Goal: Task Accomplishment & Management: Manage account settings

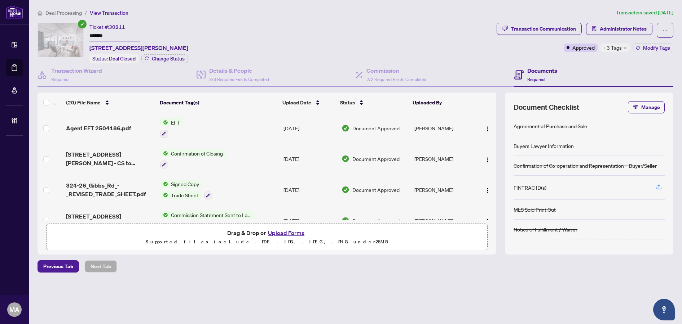
click at [49, 13] on span "Deal Processing" at bounding box center [63, 13] width 36 height 6
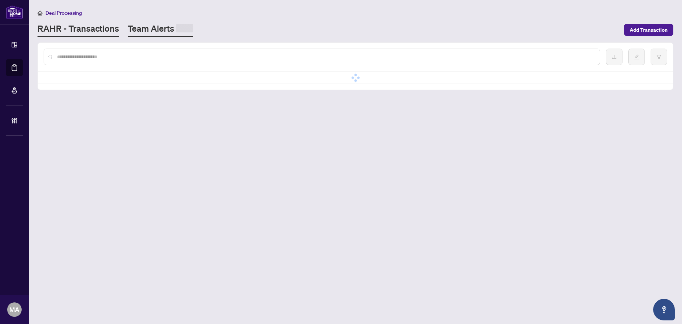
click at [159, 32] on link "Team Alerts" at bounding box center [161, 30] width 66 height 14
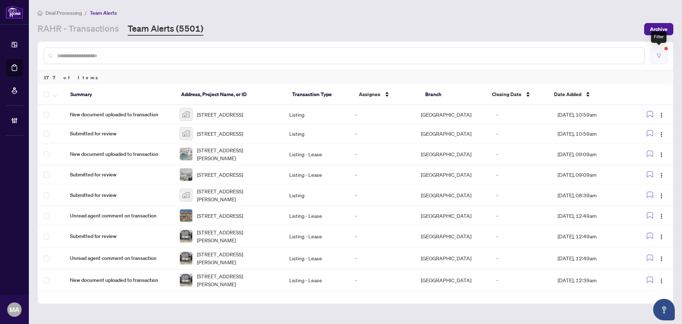
click at [664, 56] on button "button" at bounding box center [658, 56] width 17 height 17
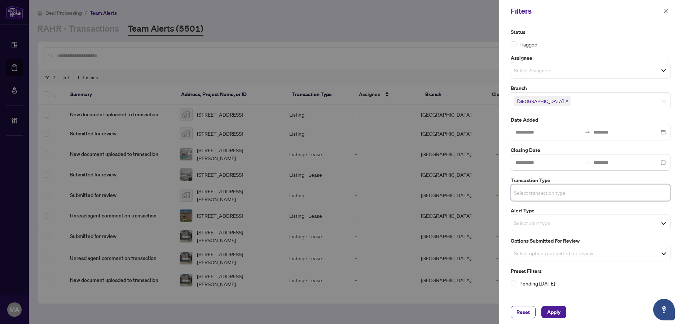
click at [553, 198] on span "Select transaction type" at bounding box center [590, 193] width 159 height 10
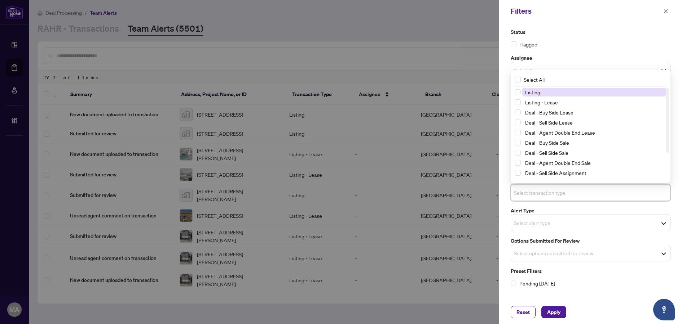
click at [542, 253] on input "search" at bounding box center [539, 253] width 50 height 9
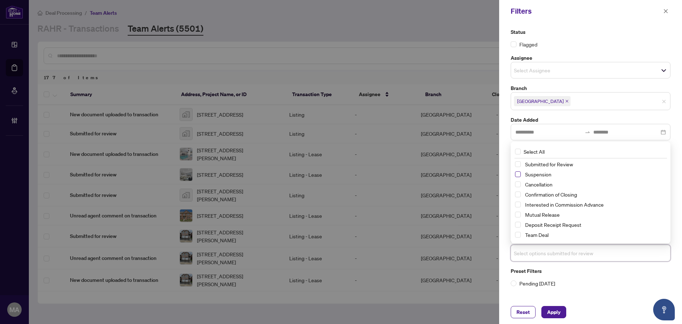
click at [520, 175] on span "Select Suspension" at bounding box center [518, 175] width 6 height 6
click at [519, 186] on span "Select Cancellation" at bounding box center [518, 185] width 6 height 6
click at [518, 214] on span "Select Mutual Release" at bounding box center [518, 215] width 6 height 6
click at [549, 312] on span "Apply" at bounding box center [553, 313] width 13 height 12
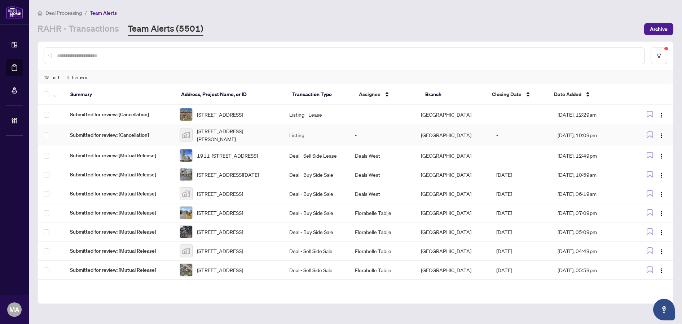
click at [357, 141] on td "-" at bounding box center [382, 135] width 66 height 22
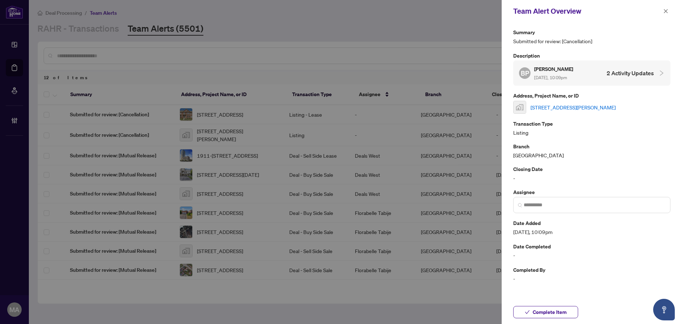
click at [547, 109] on link "[STREET_ADDRESS][PERSON_NAME]" at bounding box center [572, 107] width 85 height 8
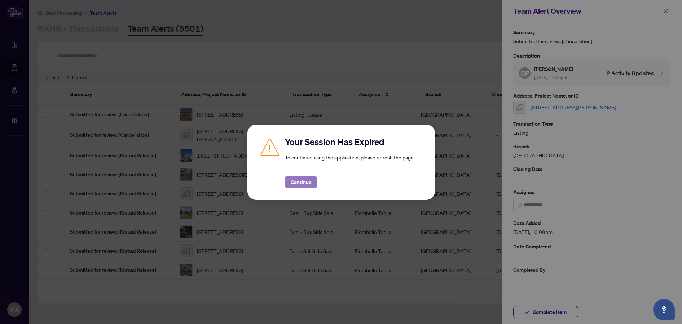
click at [300, 183] on span "Continue" at bounding box center [301, 183] width 21 height 12
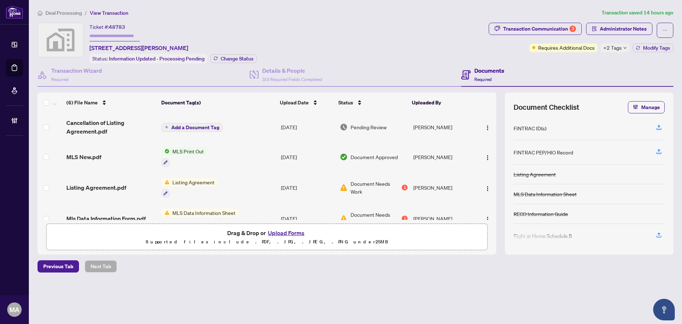
click at [274, 127] on td "Add a Document Tag" at bounding box center [218, 127] width 119 height 29
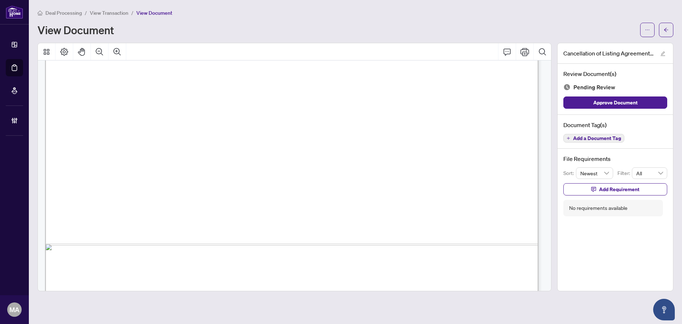
scroll to position [422, 0]
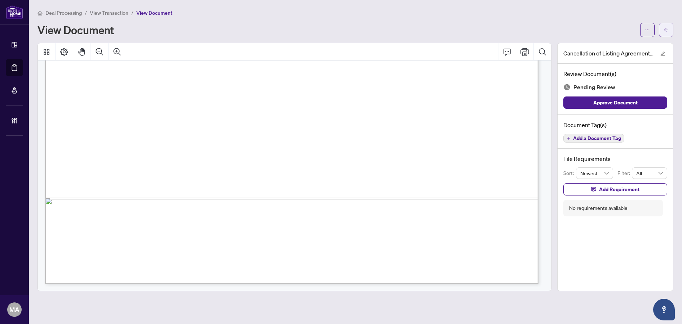
click at [663, 27] on button "button" at bounding box center [666, 30] width 14 height 14
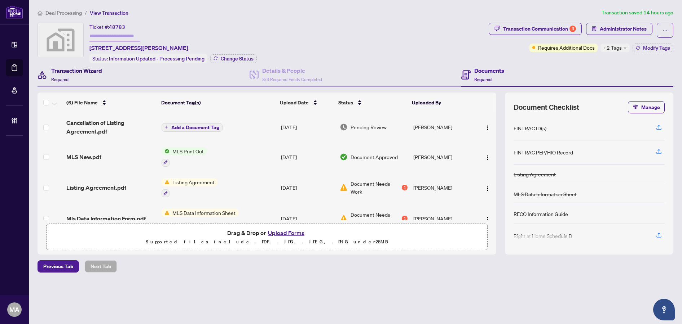
click at [74, 81] on div "Transaction Wizard Required" at bounding box center [76, 74] width 51 height 17
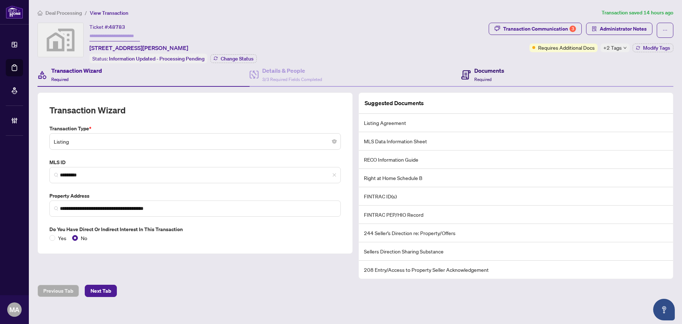
click at [483, 74] on h4 "Documents" at bounding box center [489, 70] width 30 height 9
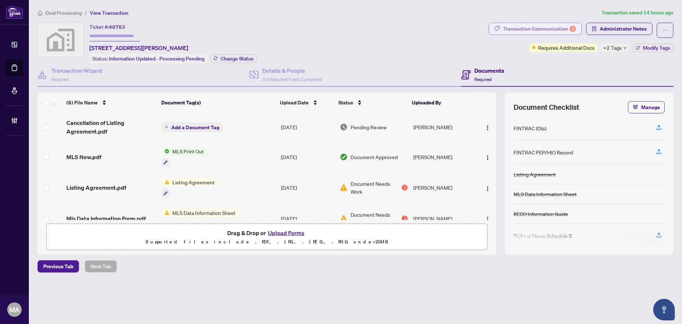
click at [523, 30] on div "Transaction Communication 3" at bounding box center [539, 29] width 73 height 12
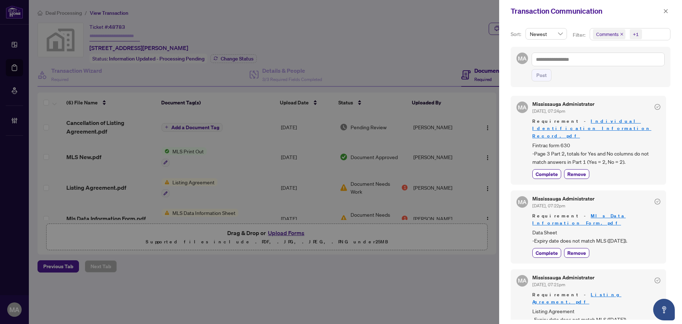
click at [602, 86] on div "MA Post" at bounding box center [590, 67] width 160 height 40
drag, startPoint x: 531, startPoint y: 132, endPoint x: 633, endPoint y: 147, distance: 103.2
click at [633, 147] on div "MA Mississauga Administrator Aug/20/2025, 07:24pm Requirement - Individual Iden…" at bounding box center [587, 140] width 155 height 89
copy span "Fintrac form 630 -Page 3 Part 2, totals for Yes and No columns do not match ans…"
drag, startPoint x: 531, startPoint y: 213, endPoint x: 655, endPoint y: 229, distance: 124.7
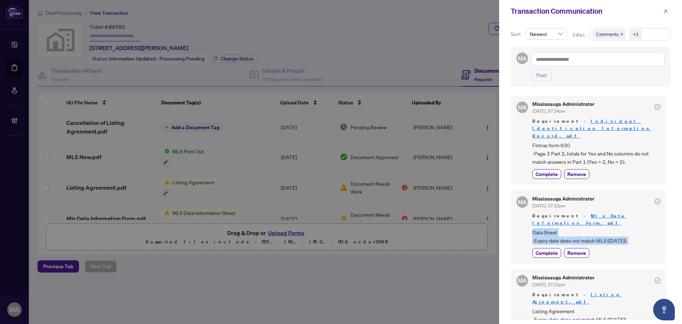
click at [655, 229] on div "MA Mississauga Administrator Aug/20/2025, 07:22pm Requirement - Mls Data Inform…" at bounding box center [587, 227] width 155 height 73
copy div "Data Sheet -Expiry date does not match MLS (10/15/2025). Complete Remove"
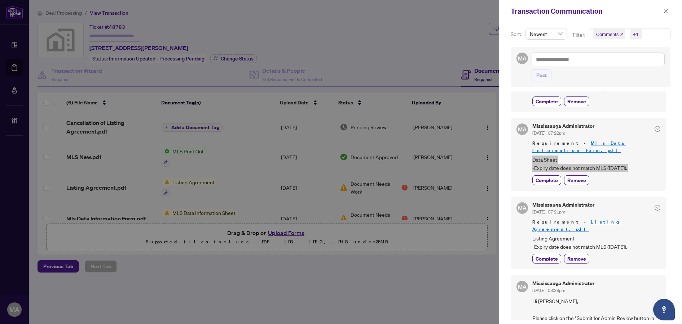
scroll to position [73, 0]
drag, startPoint x: 530, startPoint y: 209, endPoint x: 649, endPoint y: 218, distance: 119.7
click at [649, 218] on div "MA Mississauga Administrator Aug/20/2025, 07:21pm Requirement - Listing Agreeme…" at bounding box center [587, 232] width 155 height 73
copy span "Listing Agreement -Expiry date does not match MLS (Oct. 15th, 2025)."
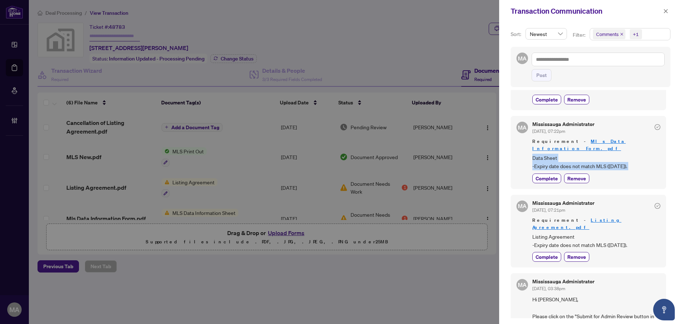
drag, startPoint x: 665, startPoint y: 11, endPoint x: 679, endPoint y: 34, distance: 27.2
click at [665, 11] on icon "close" at bounding box center [666, 11] width 4 height 4
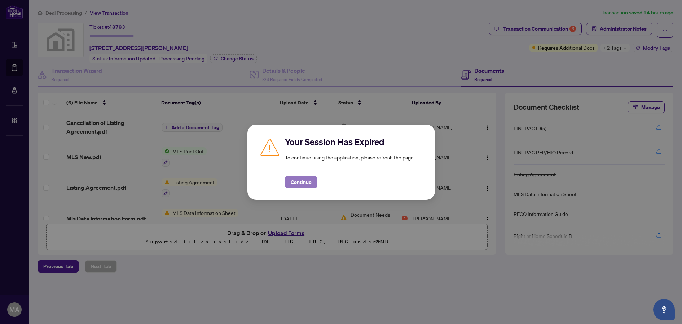
click at [292, 179] on span "Continue" at bounding box center [301, 183] width 21 height 12
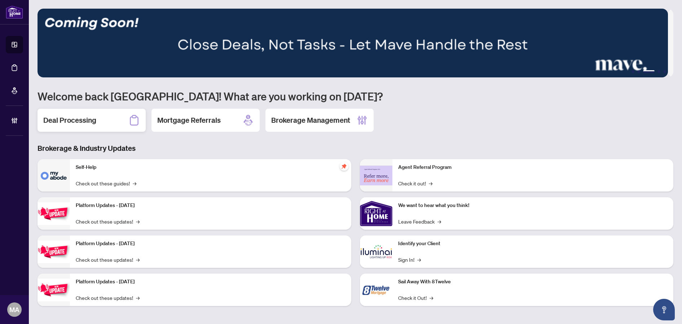
click at [125, 126] on div "Deal Processing" at bounding box center [91, 120] width 108 height 23
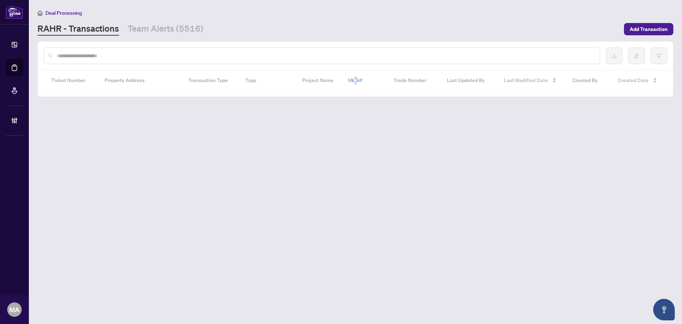
click at [134, 54] on input "text" at bounding box center [325, 56] width 537 height 8
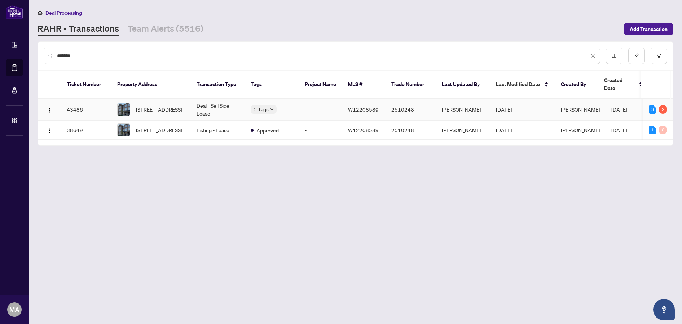
type input "*******"
click at [200, 99] on td "Deal - Sell Side Lease" at bounding box center [218, 110] width 54 height 22
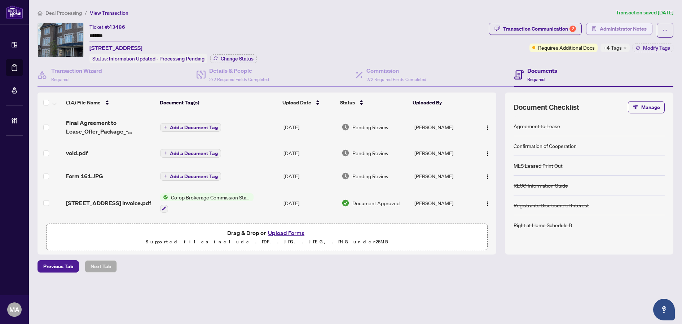
click at [616, 33] on span "Administrator Notes" at bounding box center [622, 29] width 47 height 12
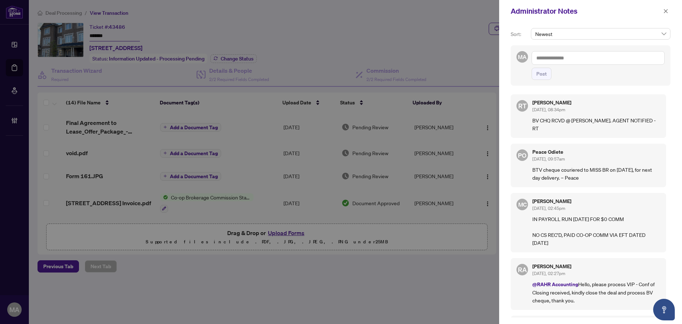
click at [577, 60] on textarea at bounding box center [597, 58] width 133 height 14
type textarea "**********"
click at [537, 76] on span "Post" at bounding box center [541, 74] width 10 height 12
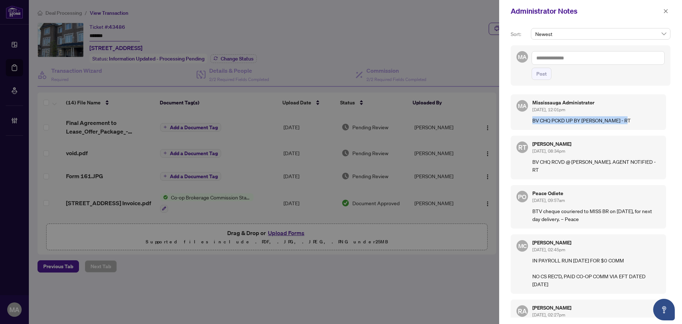
drag, startPoint x: 634, startPoint y: 121, endPoint x: 533, endPoint y: 119, distance: 101.7
click at [533, 119] on p "BV CHQ PCKD UP BY WINSTON ZHAO - RT" at bounding box center [596, 120] width 128 height 8
copy p "BV CHQ PCKD UP BY WINSTON ZHAO - RT"
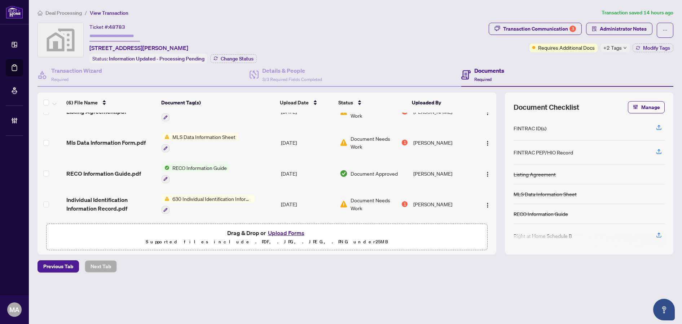
scroll to position [78, 0]
click at [521, 32] on div "Transaction Communication 3" at bounding box center [539, 29] width 73 height 12
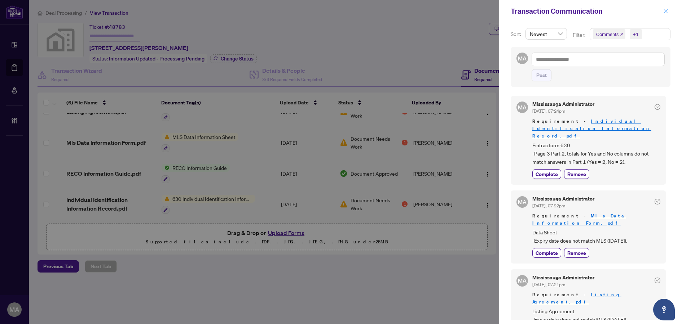
click at [666, 11] on icon "close" at bounding box center [666, 11] width 4 height 4
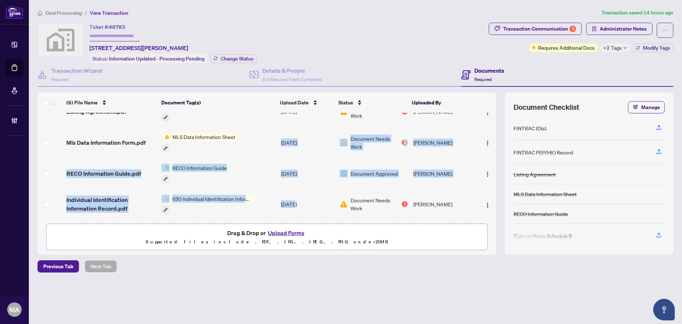
click at [294, 203] on tbody "Cancellation of Listing Agreement.pdf Add a Document Tag Aug/22/2025 Pending Re…" at bounding box center [266, 128] width 459 height 183
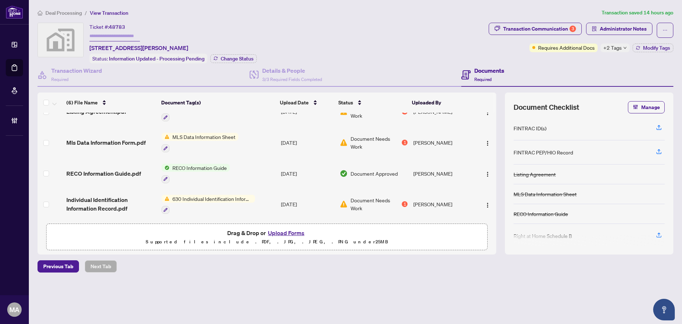
click at [373, 51] on div "Ticket #: 48783 10 Shaver Court, Etobicoke, ON M9B 4P5, Canada Status: Informat…" at bounding box center [261, 43] width 448 height 41
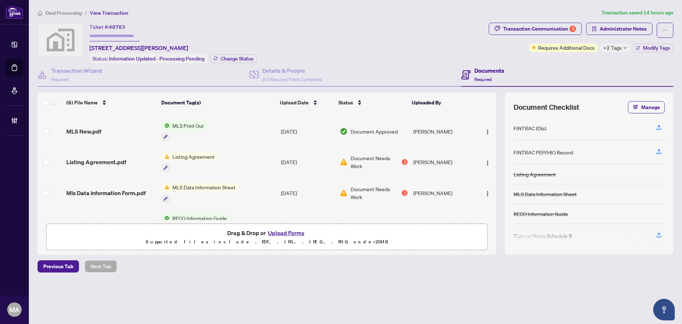
scroll to position [0, 0]
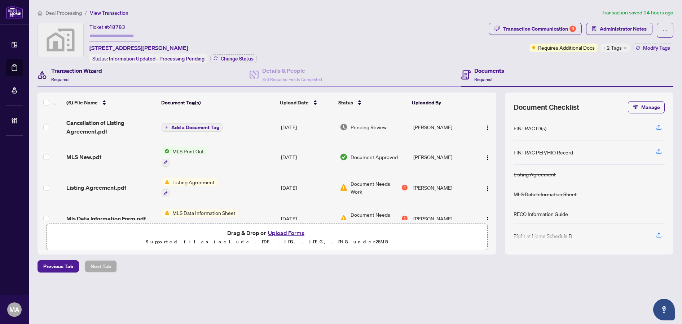
click at [77, 79] on div "Transaction Wizard Required" at bounding box center [76, 74] width 51 height 17
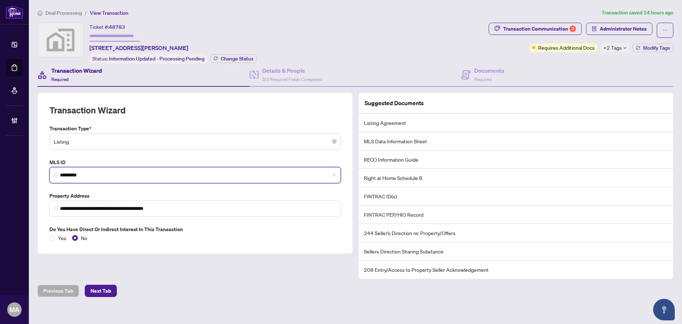
click at [101, 174] on input "*********" at bounding box center [198, 176] width 276 height 8
click at [482, 71] on h4 "Documents" at bounding box center [489, 70] width 30 height 9
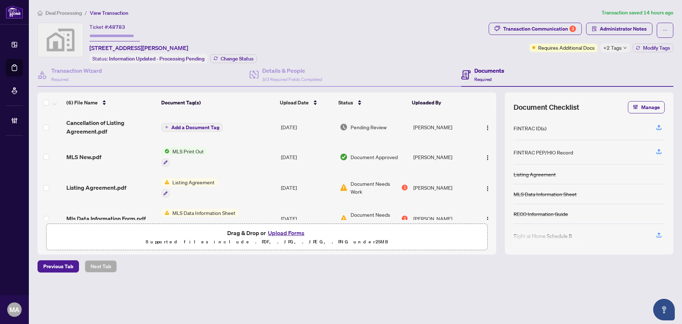
click at [319, 154] on td "Aug/15/2025" at bounding box center [307, 157] width 59 height 31
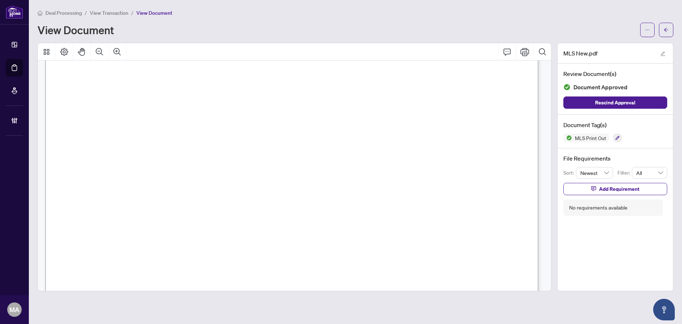
scroll to position [1076, 0]
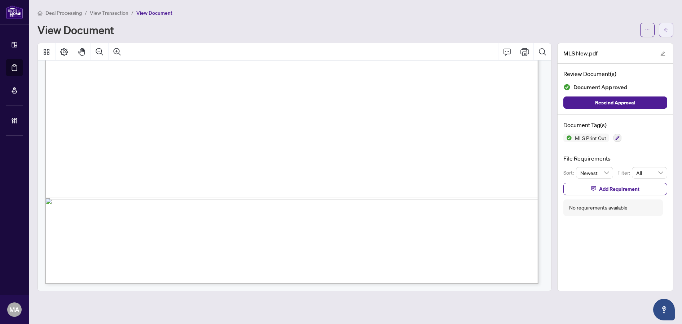
click at [664, 29] on icon "arrow-left" at bounding box center [665, 29] width 5 height 5
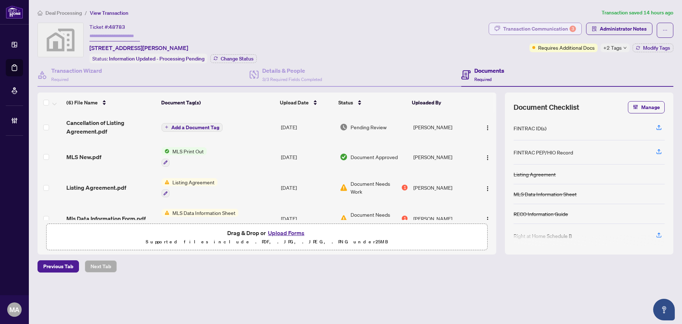
click at [524, 26] on div "Transaction Communication 3" at bounding box center [539, 29] width 73 height 12
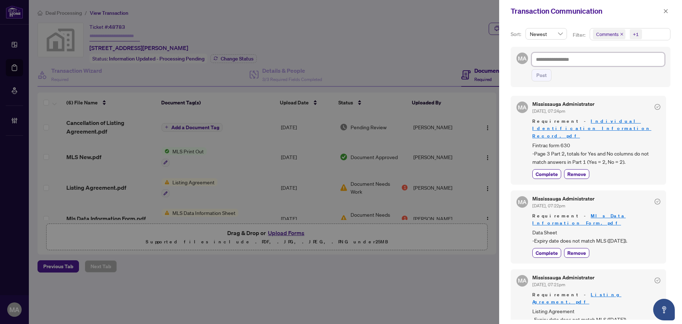
click at [576, 60] on textarea at bounding box center [597, 60] width 133 height 14
click at [586, 63] on textarea at bounding box center [597, 60] width 133 height 14
paste textarea "**********"
type textarea "**********"
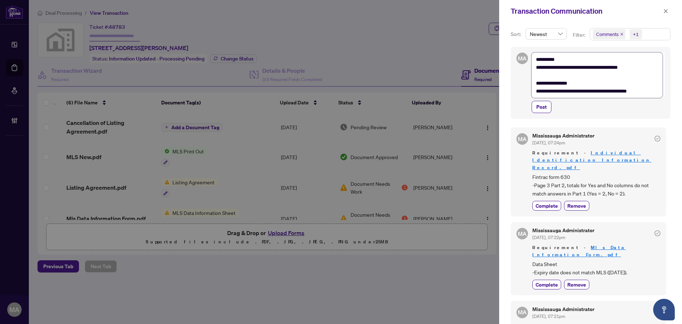
click at [654, 88] on textarea "**********" at bounding box center [596, 75] width 131 height 45
drag, startPoint x: 657, startPoint y: 95, endPoint x: 493, endPoint y: 54, distance: 169.1
click at [493, 54] on div "**********" at bounding box center [341, 162] width 682 height 324
type textarea "**********"
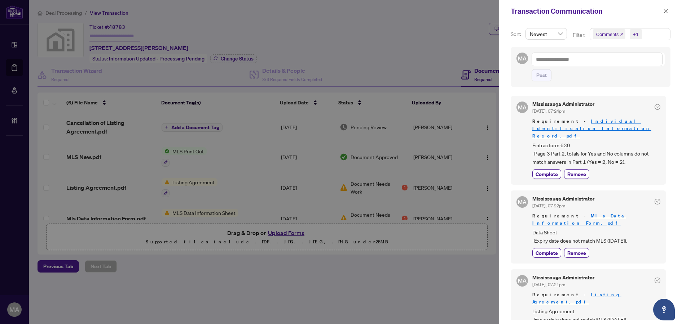
click at [298, 273] on div at bounding box center [341, 162] width 682 height 324
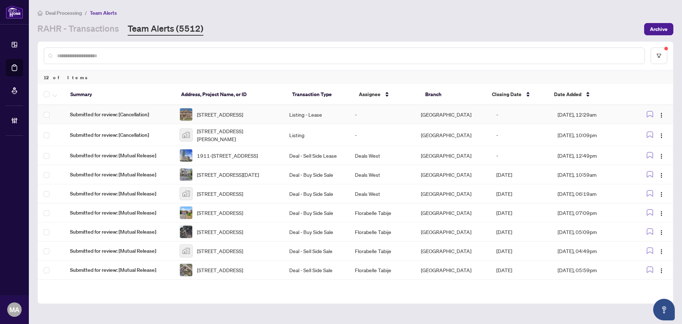
click at [355, 117] on td "-" at bounding box center [382, 114] width 66 height 19
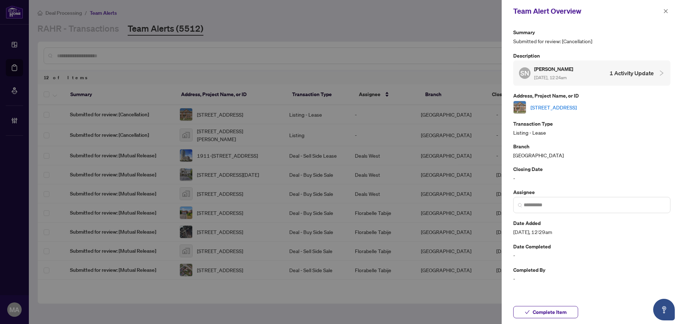
click at [576, 103] on link "[STREET_ADDRESS]" at bounding box center [553, 107] width 46 height 8
click at [668, 14] on button "button" at bounding box center [665, 11] width 9 height 9
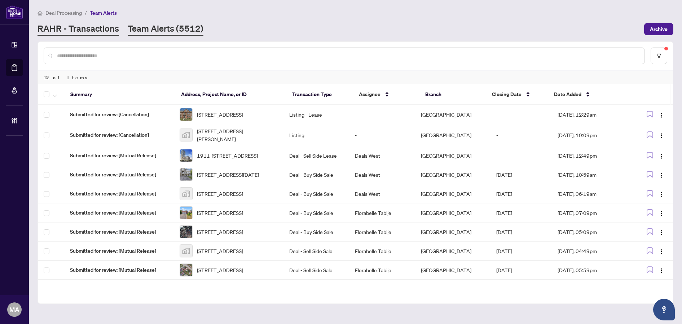
click at [100, 27] on link "RAHR - Transactions" at bounding box center [77, 29] width 81 height 13
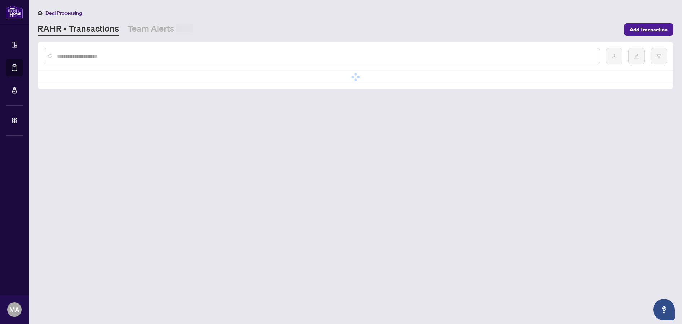
click at [121, 54] on input "text" at bounding box center [325, 56] width 537 height 8
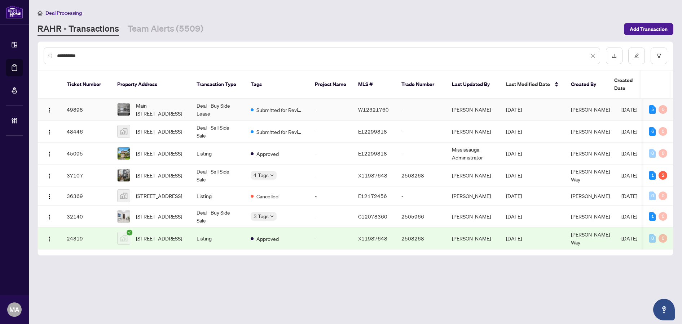
type input "**********"
click at [330, 101] on td "-" at bounding box center [330, 110] width 43 height 22
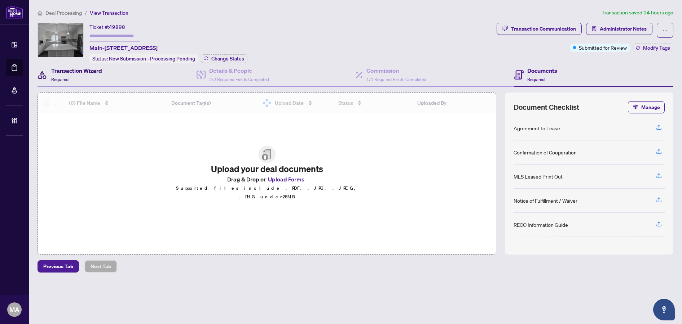
click at [89, 77] on div "Transaction Wizard Required" at bounding box center [76, 74] width 51 height 17
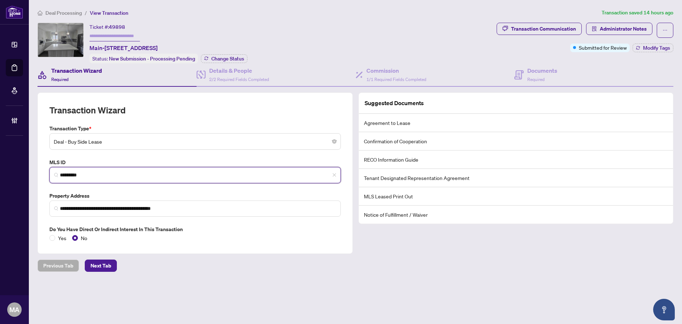
click at [99, 177] on input "*********" at bounding box center [198, 176] width 276 height 8
click at [523, 74] on icon at bounding box center [518, 74] width 9 height 9
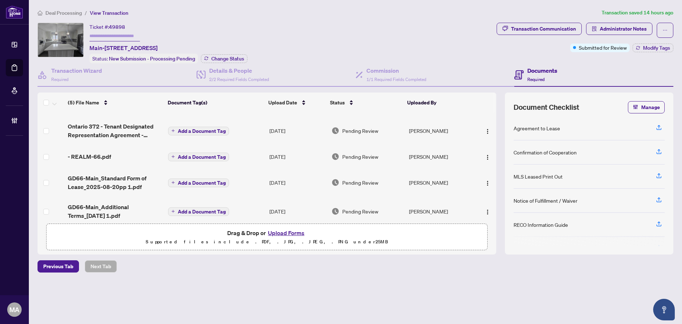
scroll to position [28, 0]
